Goal: Information Seeking & Learning: Check status

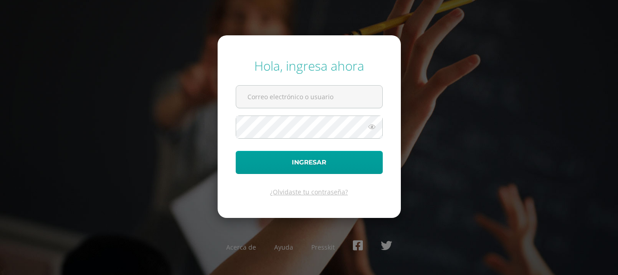
type input "e.argueta.6bdb@gmail.com"
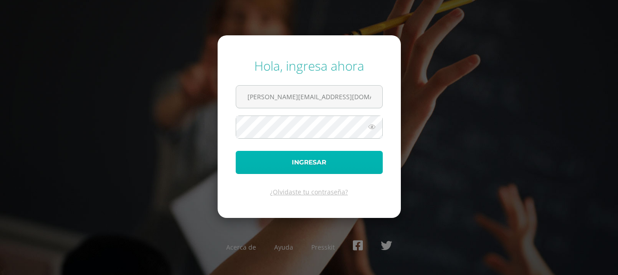
click at [306, 168] on button "Ingresar" at bounding box center [309, 162] width 147 height 23
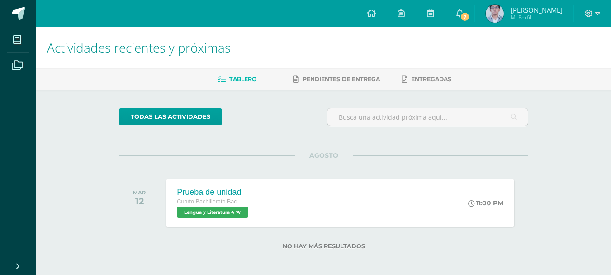
click at [525, 8] on span "[PERSON_NAME]" at bounding box center [537, 9] width 52 height 9
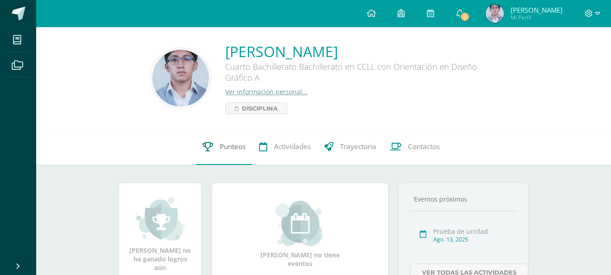
click at [224, 157] on link "Punteos" at bounding box center [224, 147] width 57 height 36
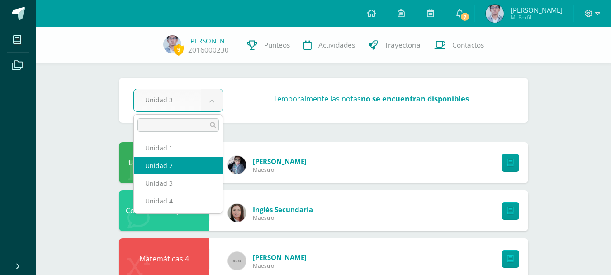
select select "Unidad 2"
